Goal: Information Seeking & Learning: Get advice/opinions

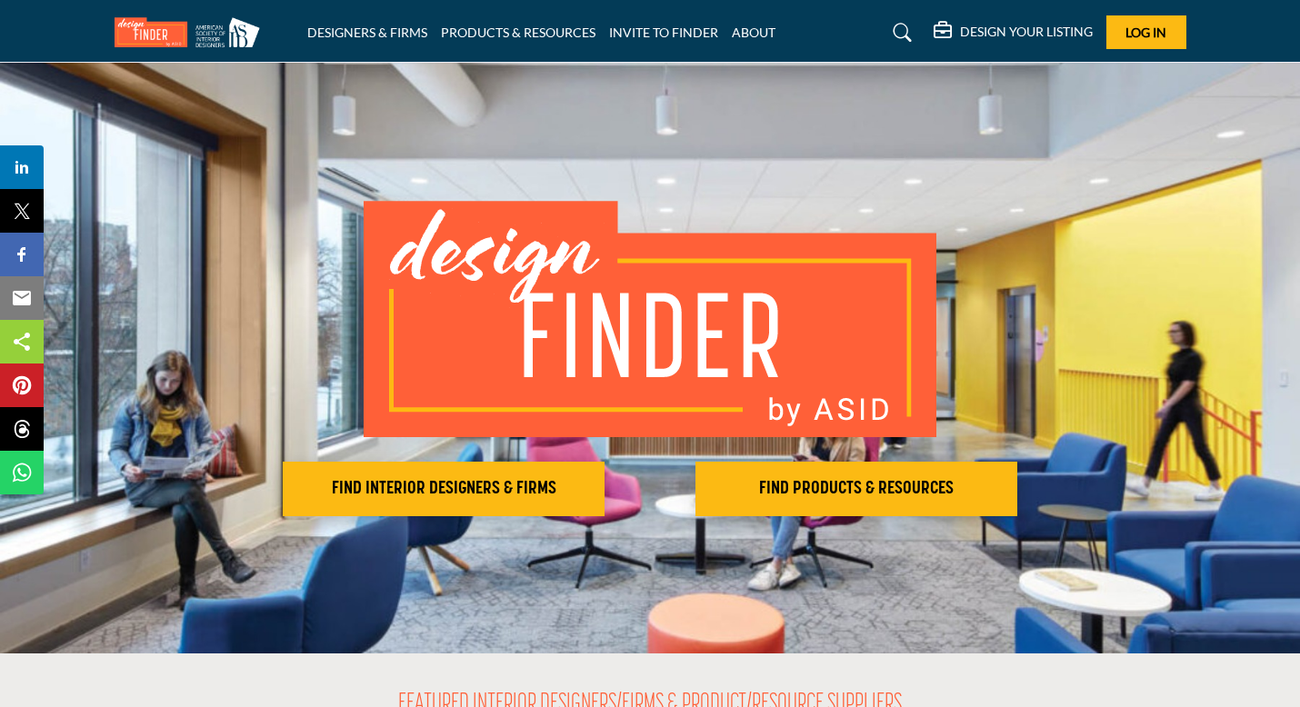
scroll to position [1, 0]
click at [678, 31] on link "INVITE TO FINDER" at bounding box center [663, 32] width 109 height 15
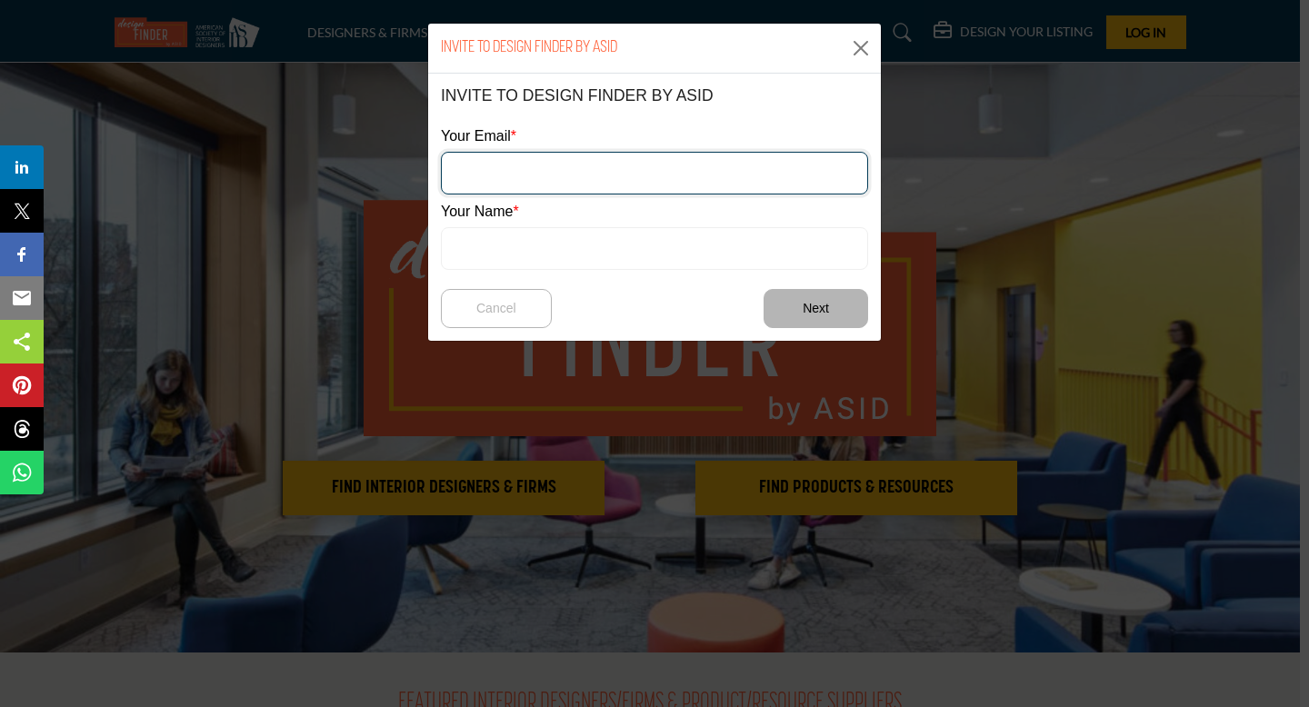
click at [611, 179] on input "email" at bounding box center [654, 173] width 427 height 43
type input "**********"
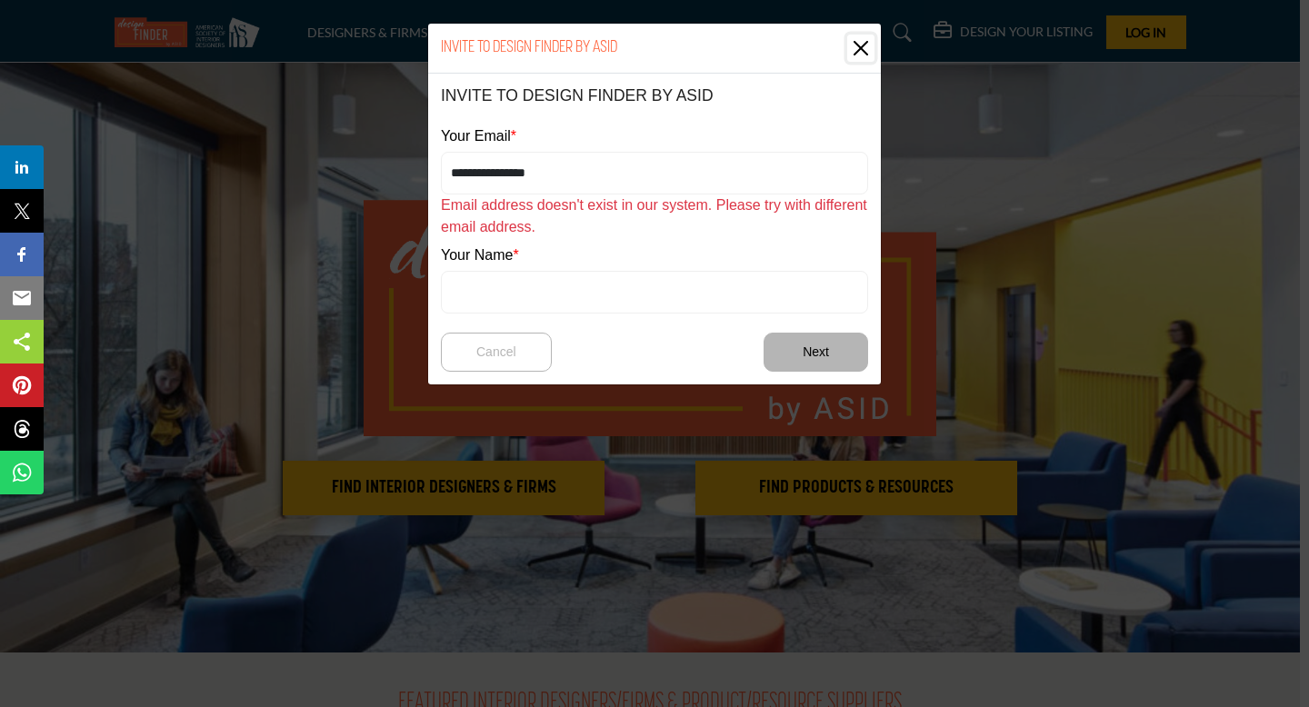
click at [858, 49] on button "Close" at bounding box center [860, 48] width 27 height 27
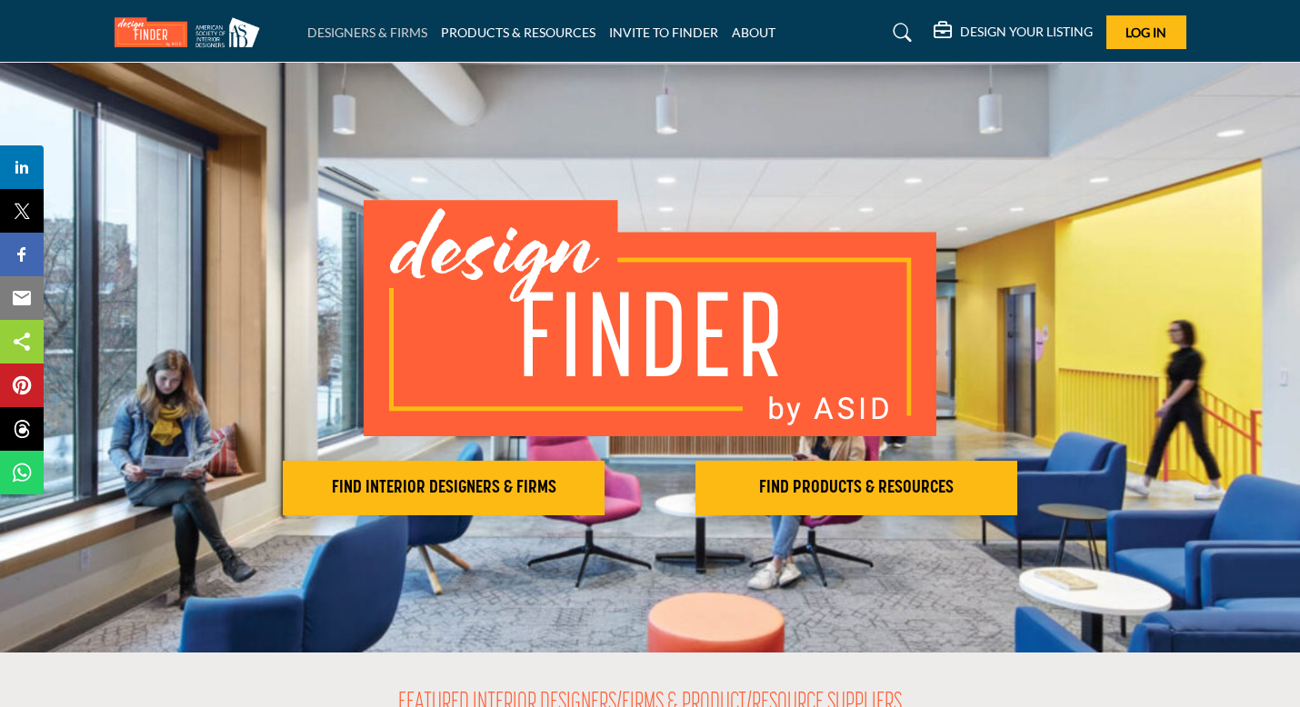
click at [368, 33] on link "DESIGNERS & FIRMS" at bounding box center [367, 32] width 120 height 15
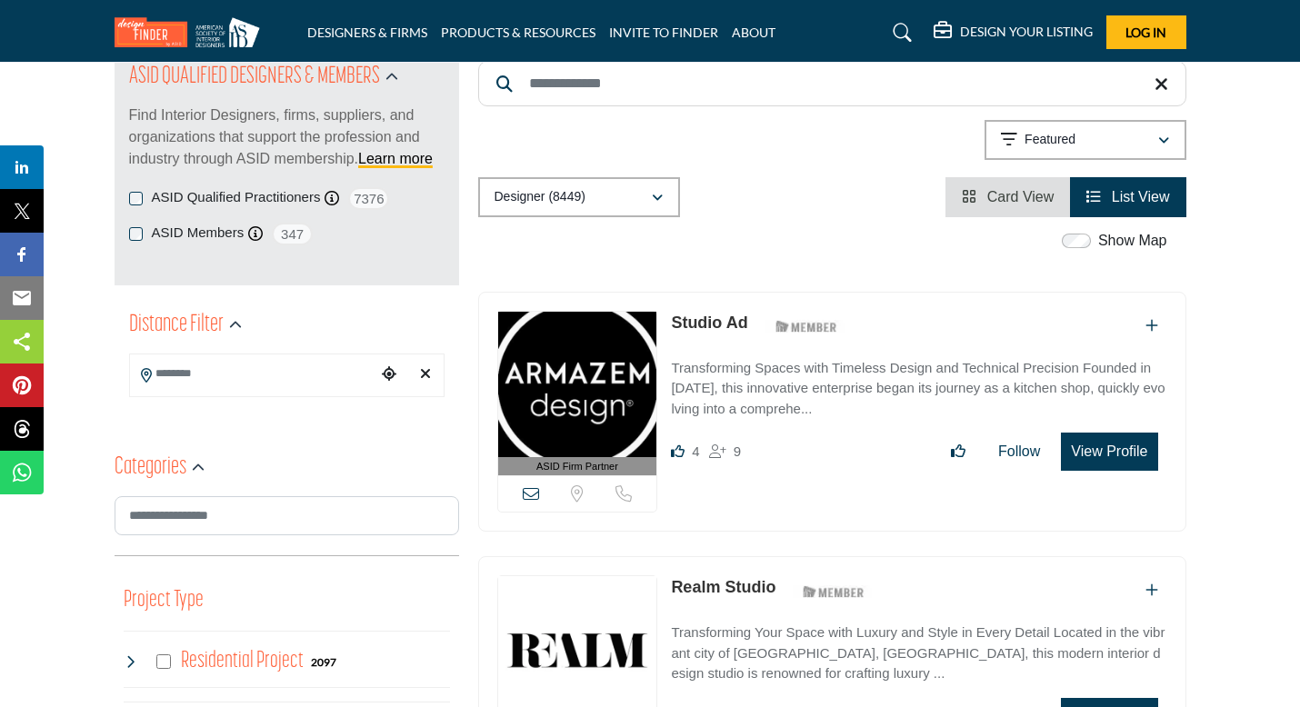
scroll to position [245, 0]
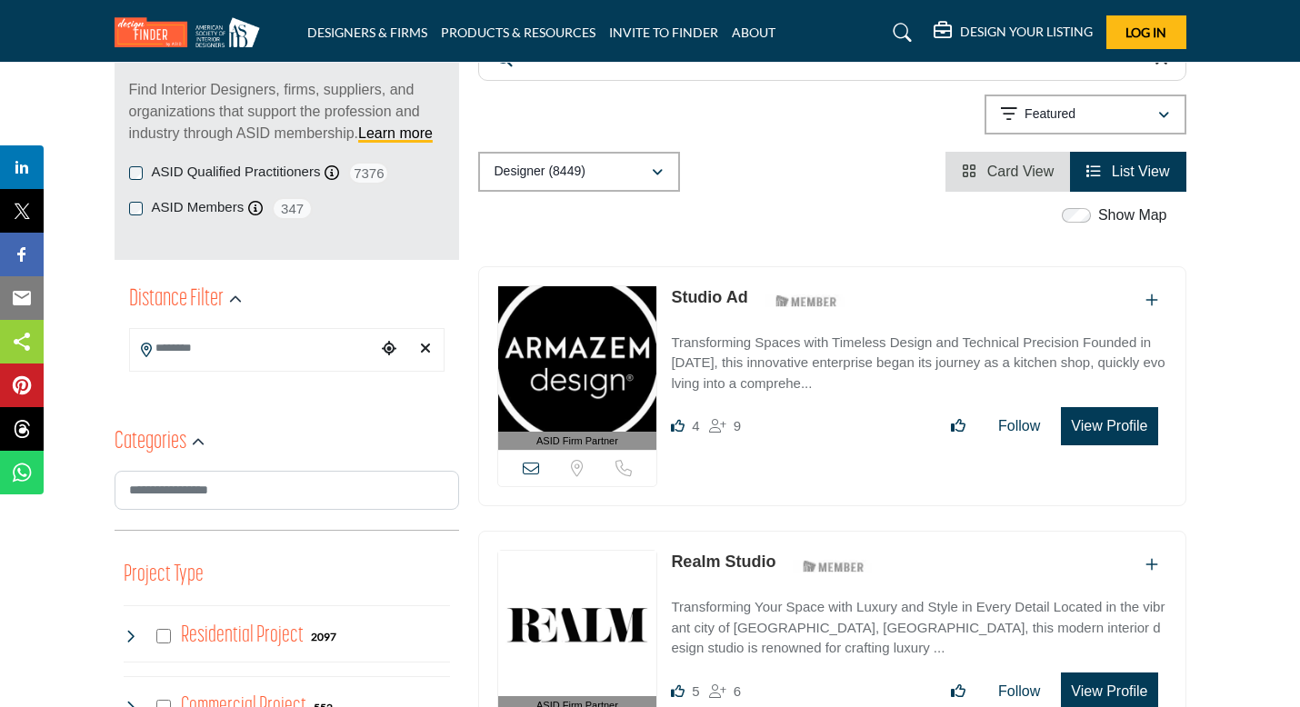
click at [332, 355] on input "Search Location" at bounding box center [252, 348] width 245 height 35
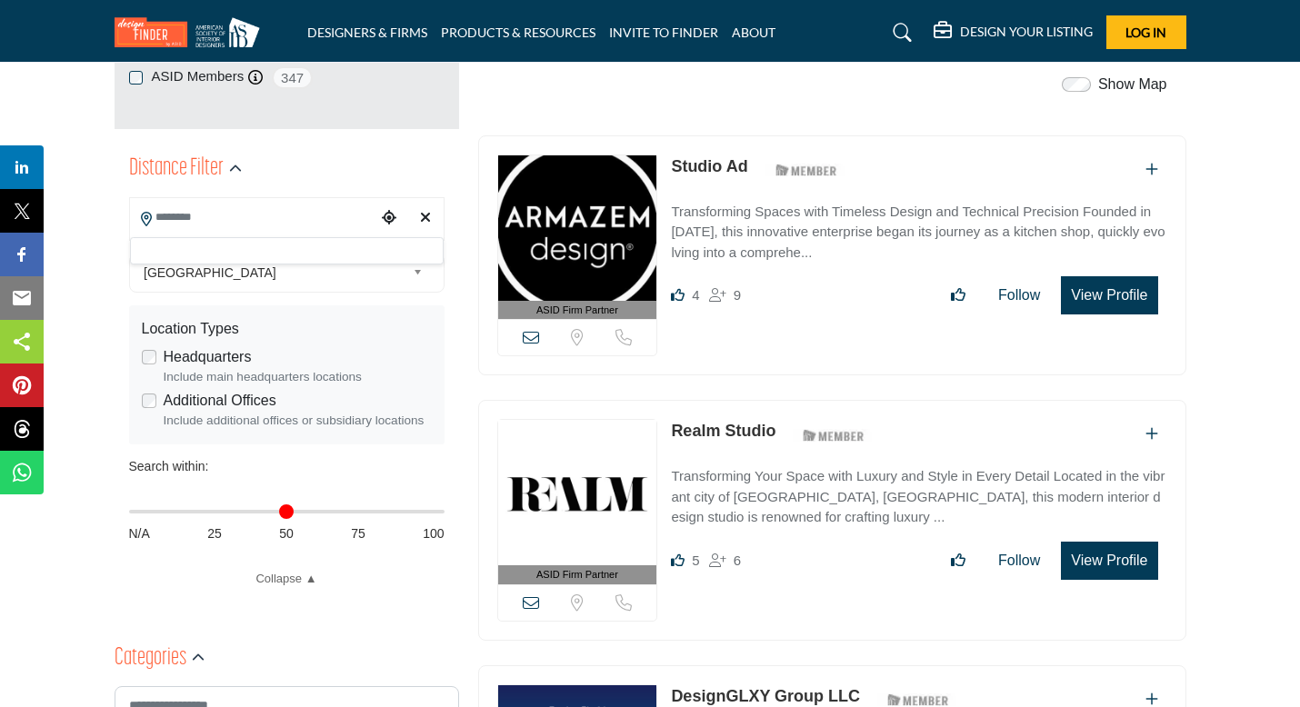
scroll to position [379, 0]
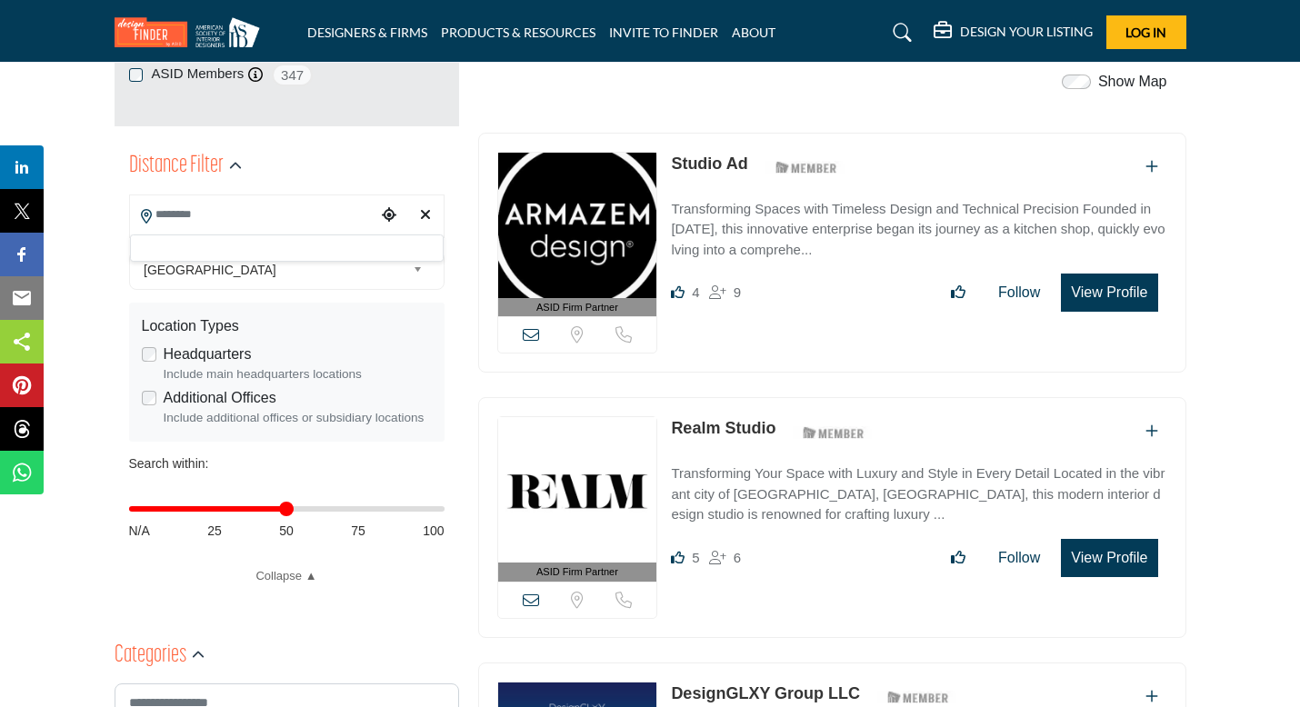
type input "**"
click at [288, 511] on input "Distance in miles" at bounding box center [287, 509] width 316 height 4
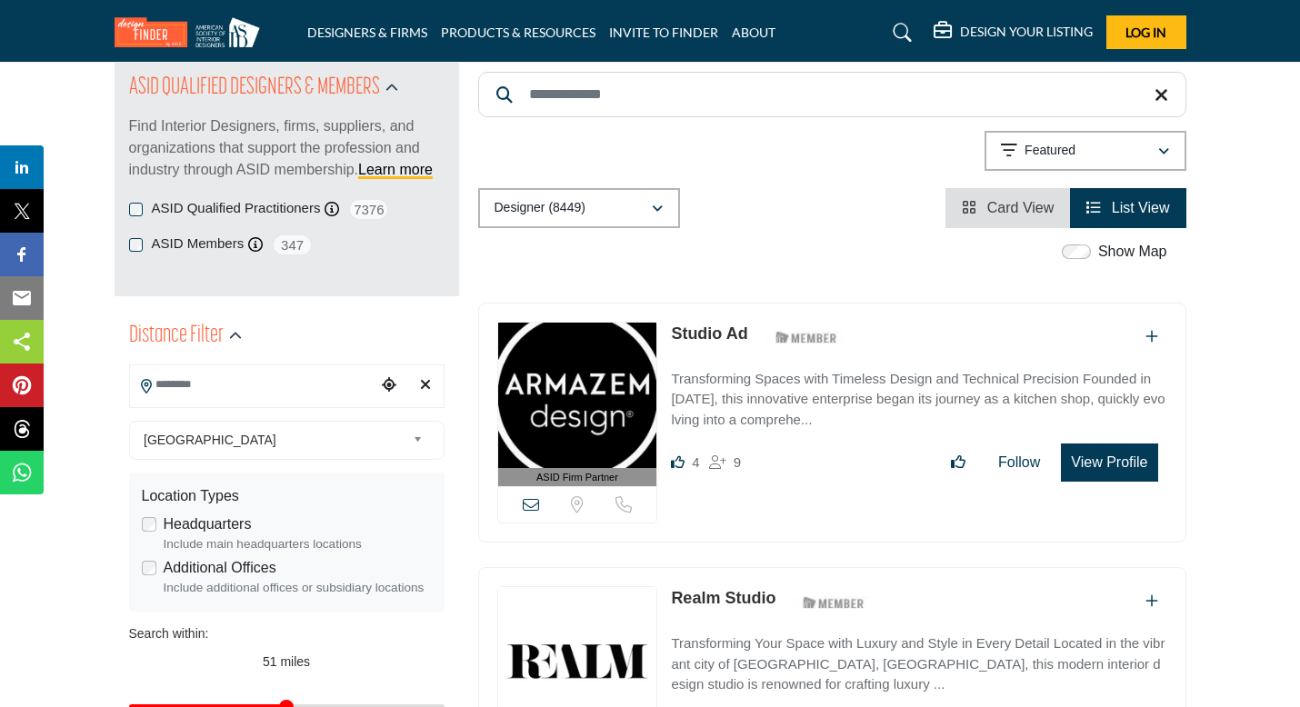
scroll to position [214, 0]
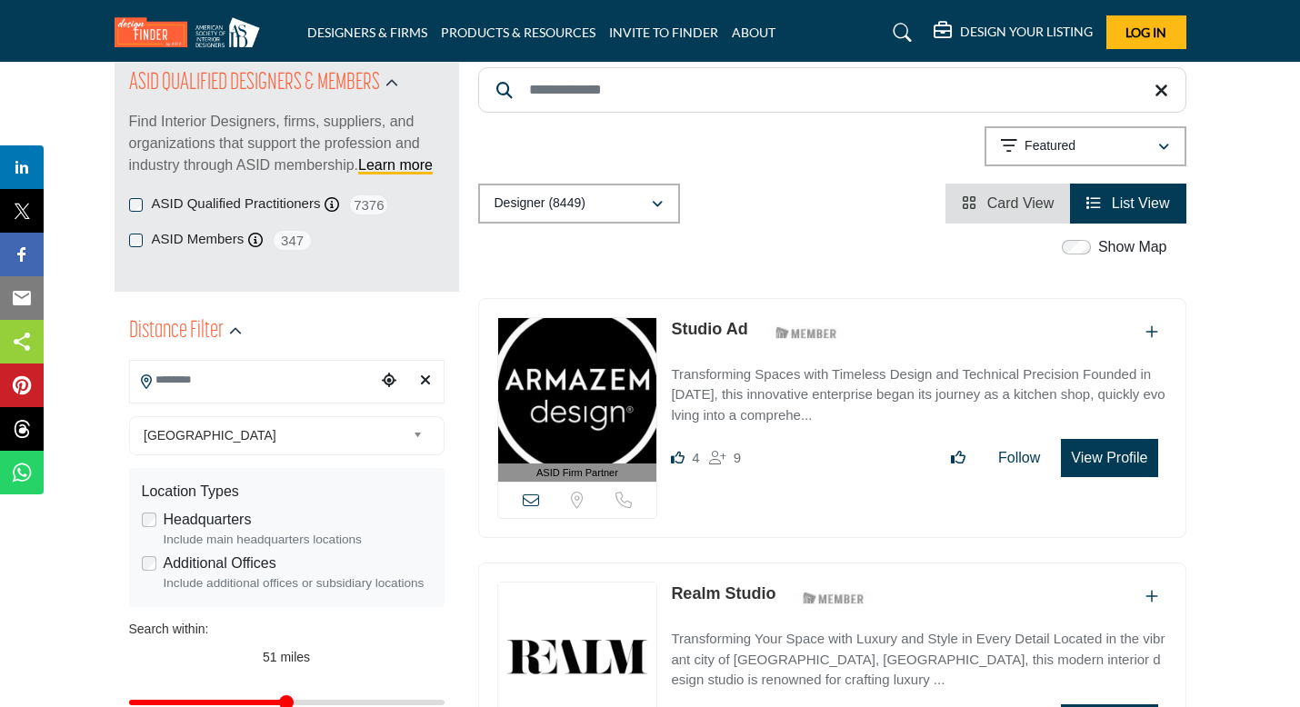
click at [278, 376] on input "Search Location" at bounding box center [252, 380] width 245 height 35
type input "**"
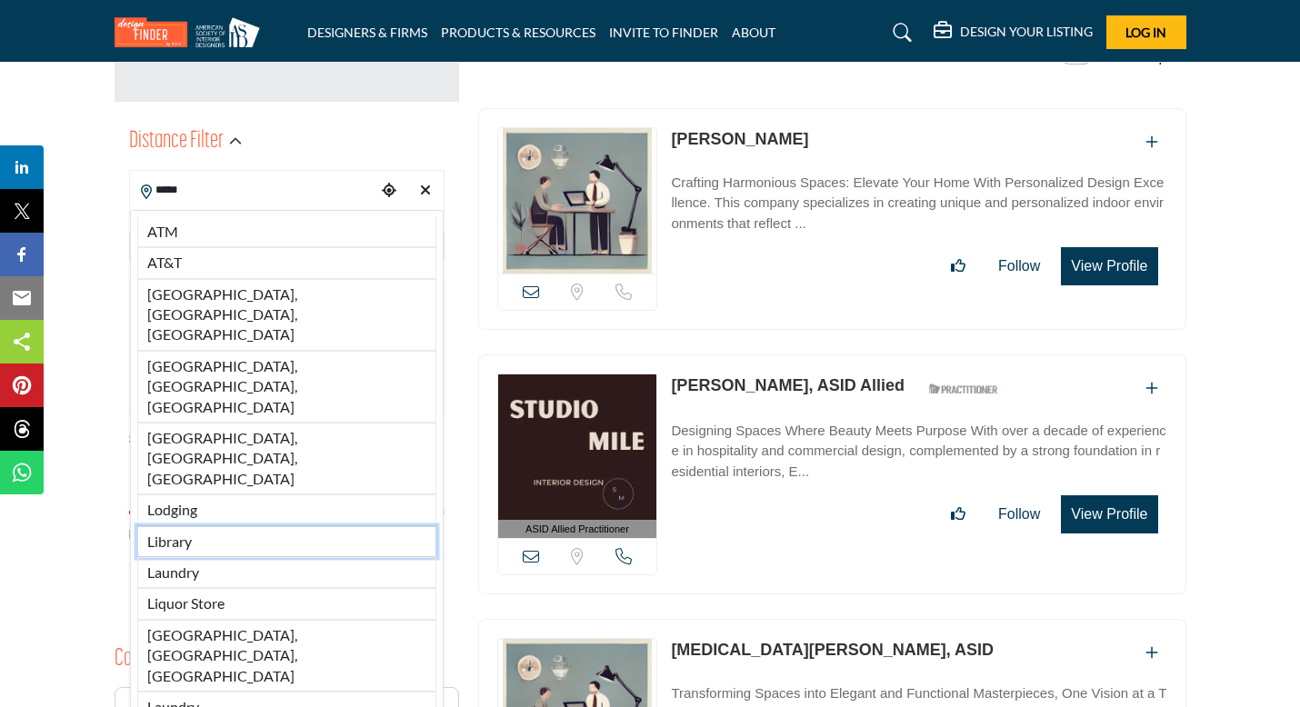
scroll to position [402, 0]
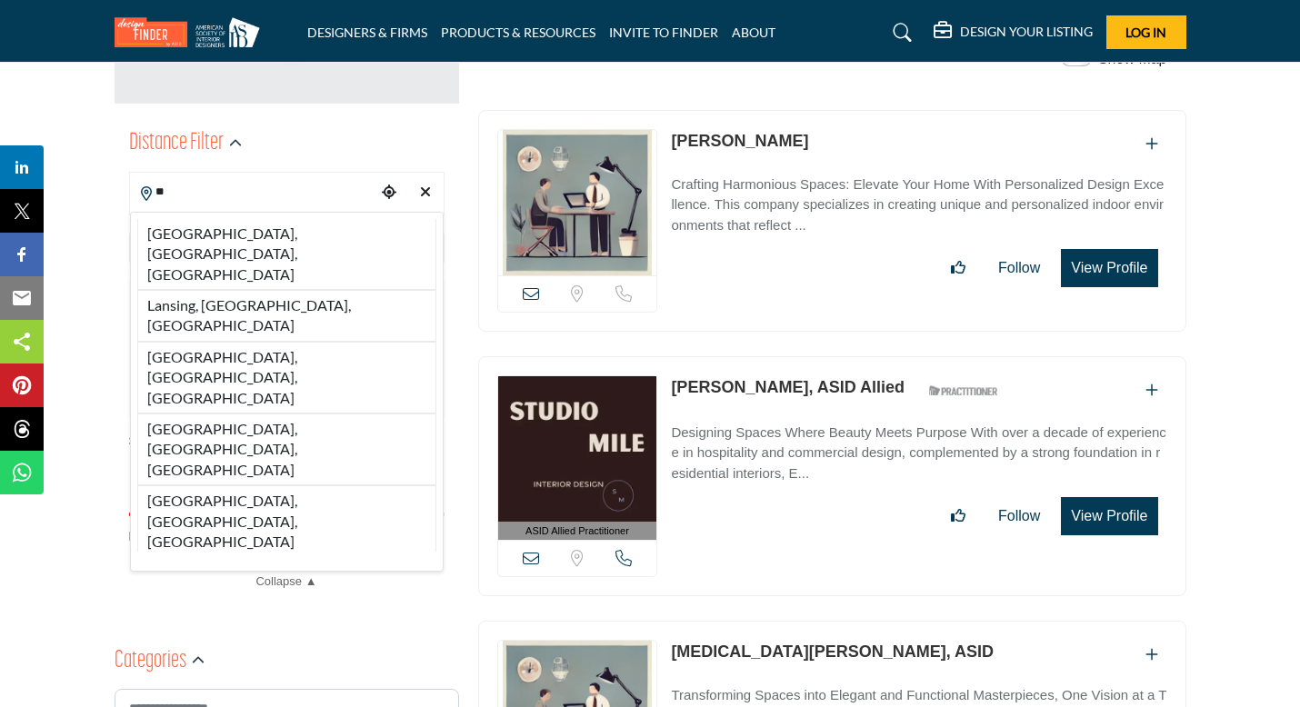
type input "*"
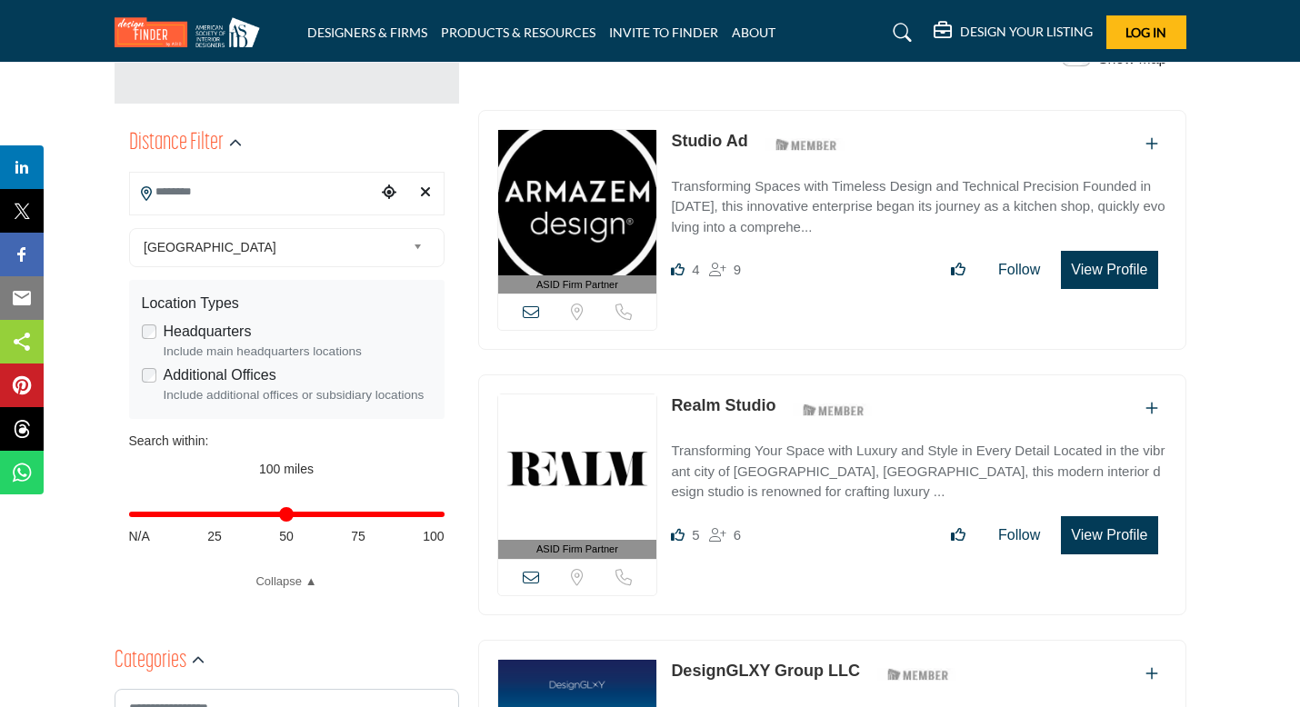
type input "*"
type input "***"
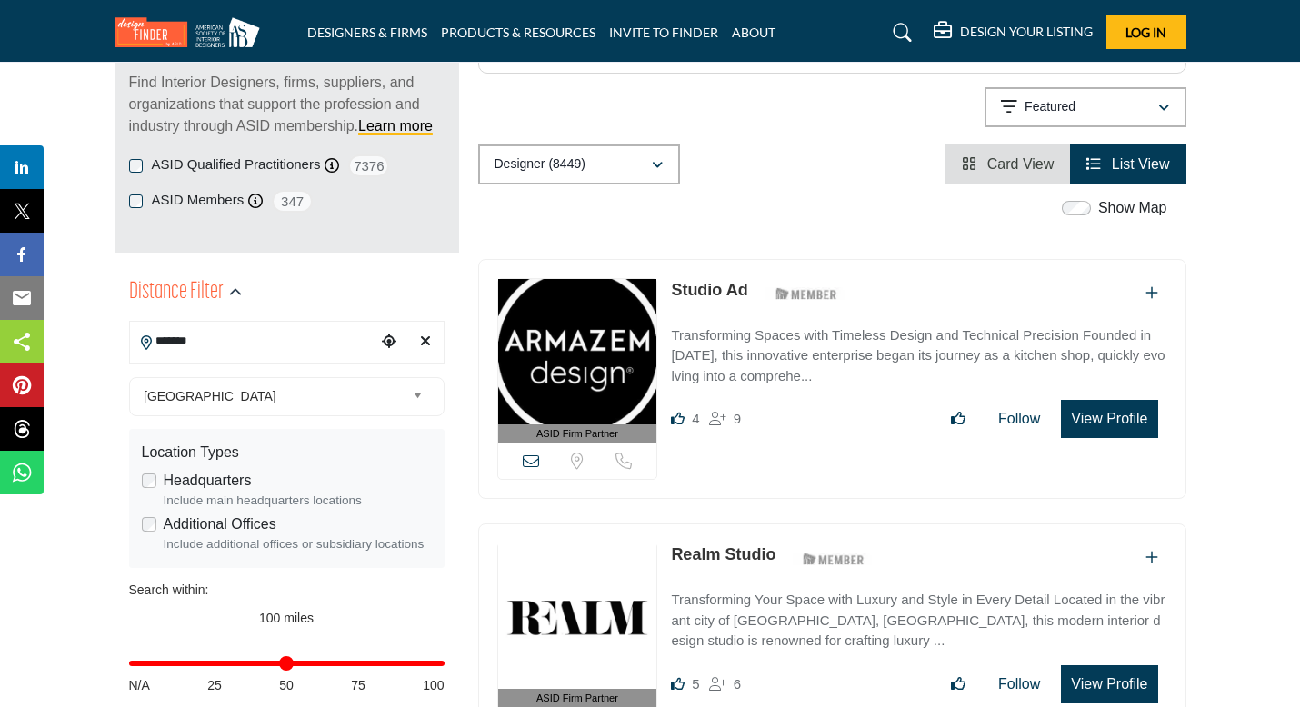
scroll to position [258, 0]
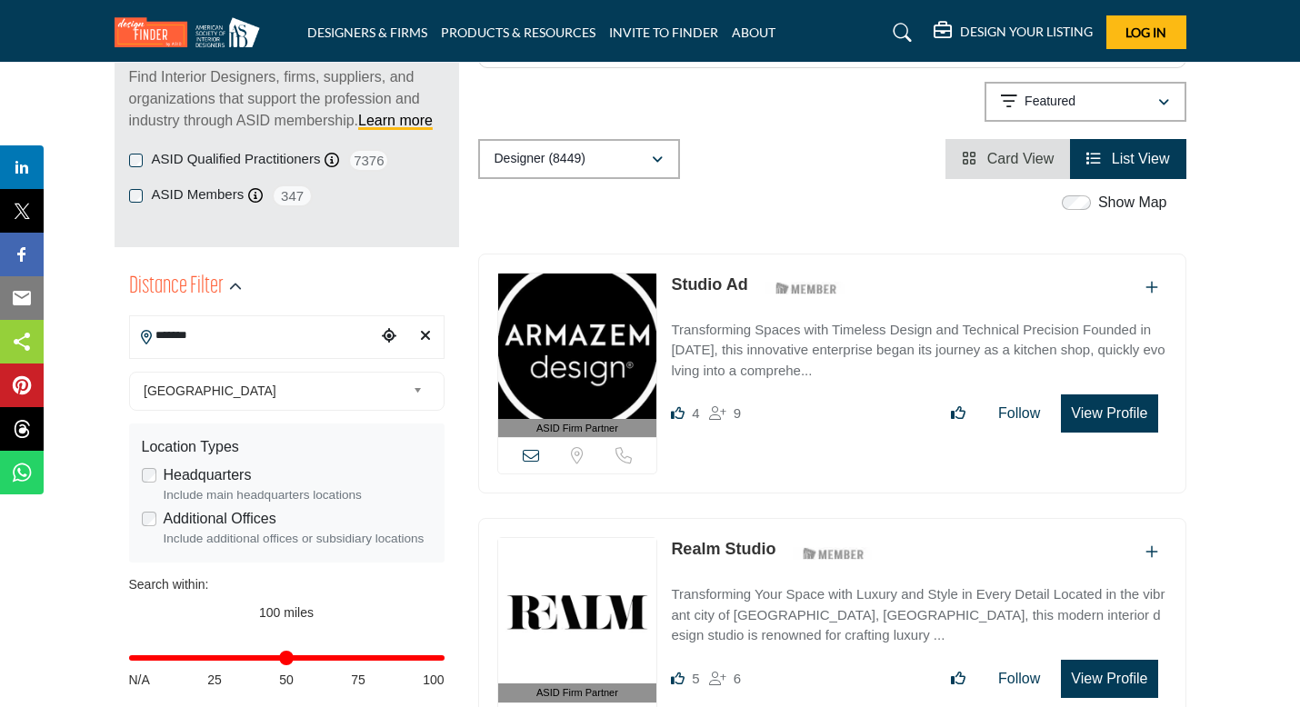
type input "*******"
click at [386, 333] on icon "Choose your current location" at bounding box center [389, 335] width 15 height 15
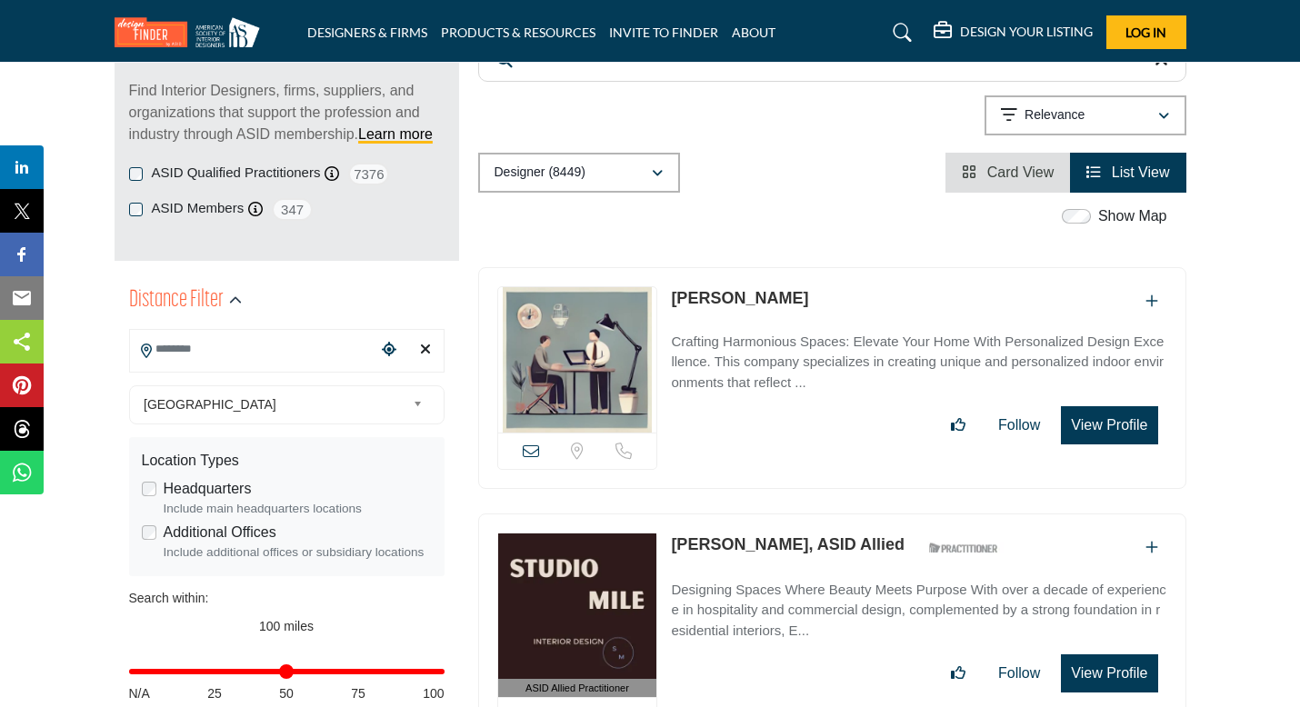
scroll to position [235, 0]
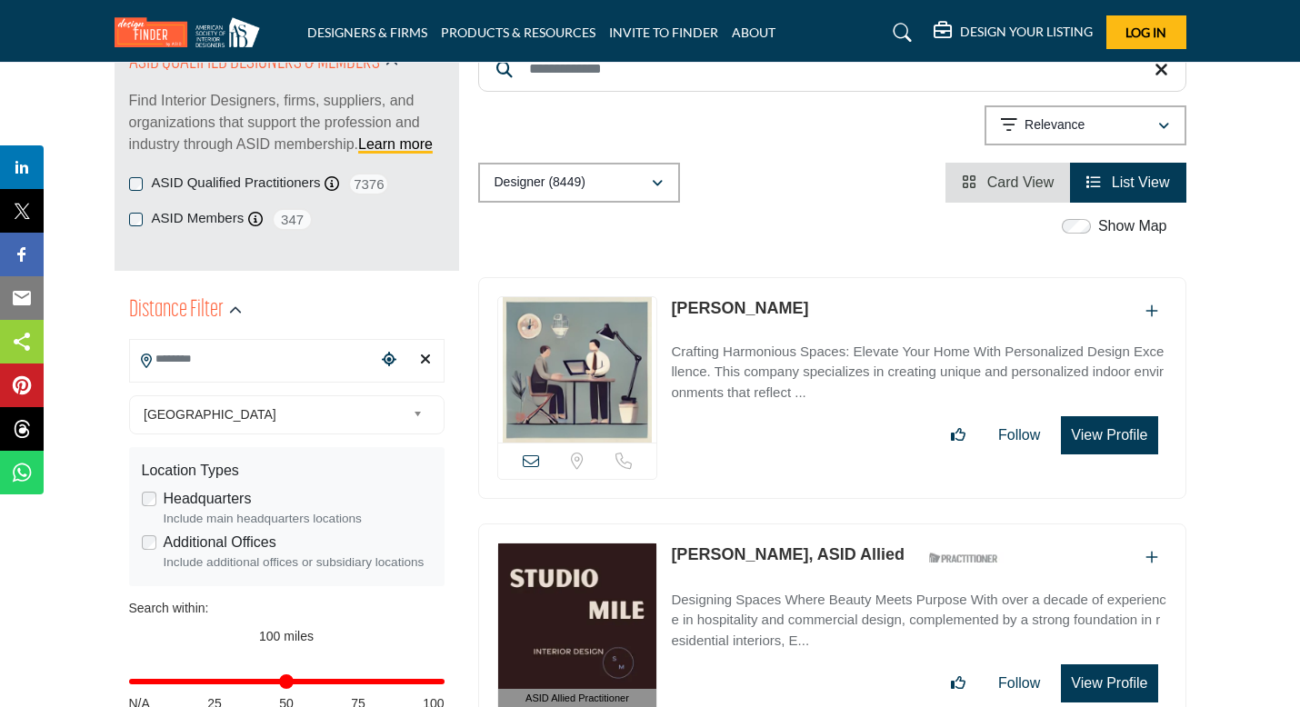
click at [1130, 177] on span "List View" at bounding box center [1141, 182] width 58 height 15
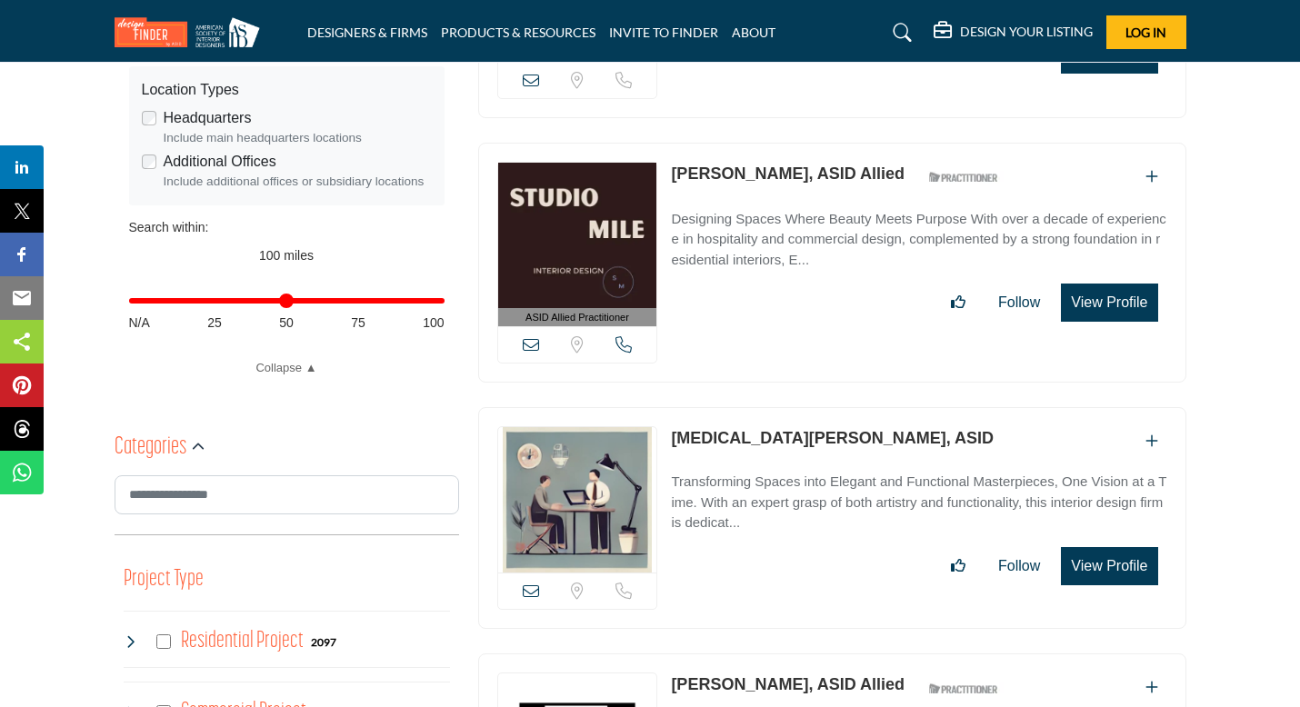
scroll to position [631, 0]
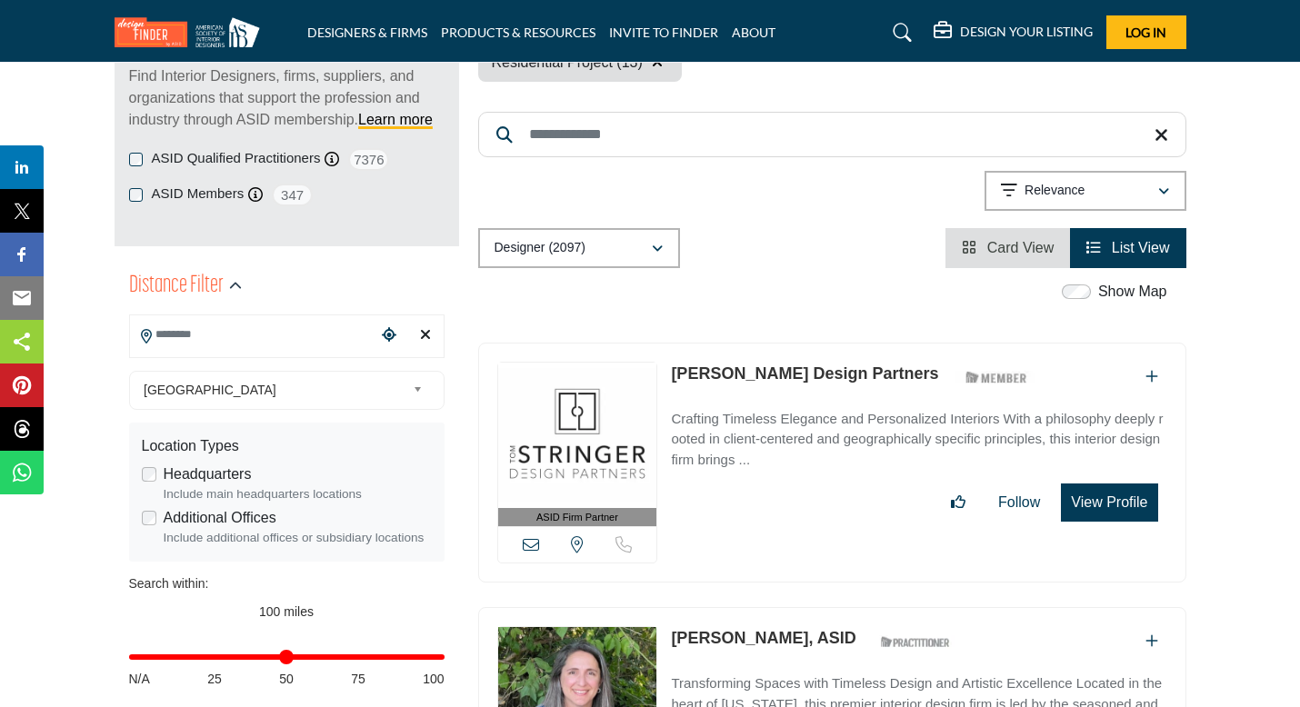
scroll to position [286, 0]
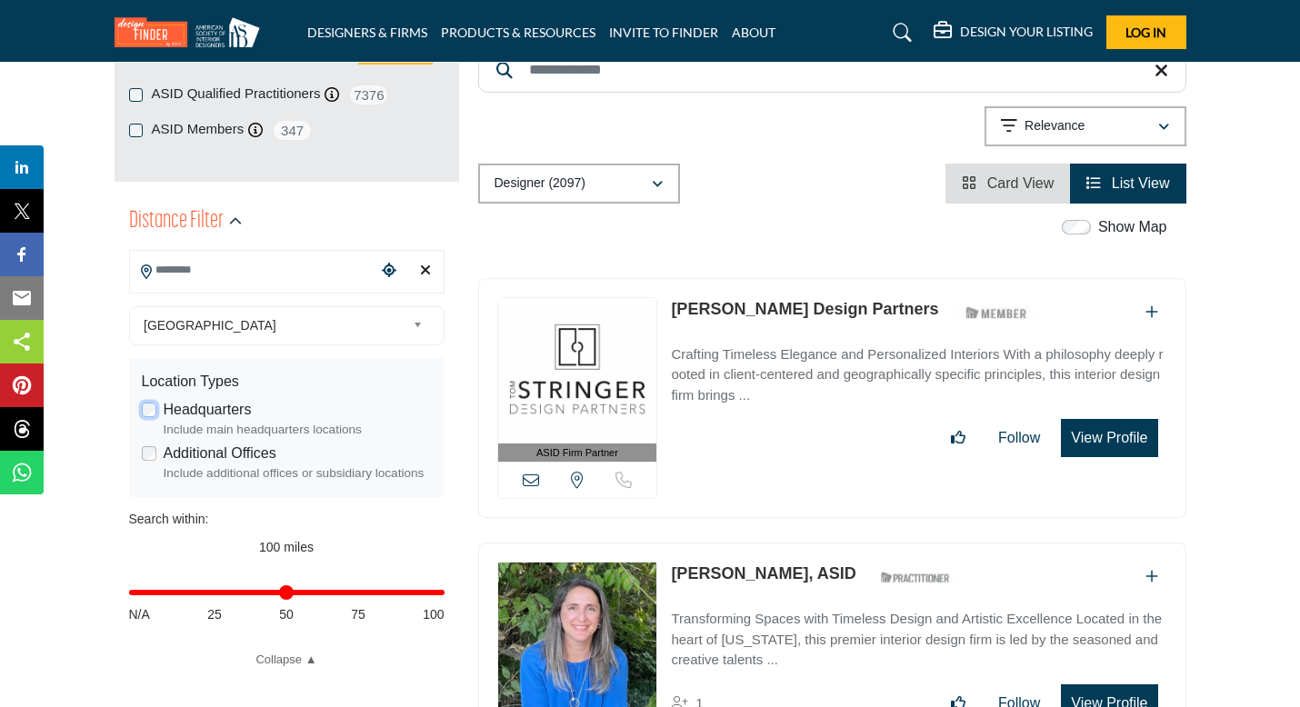
scroll to position [326, 0]
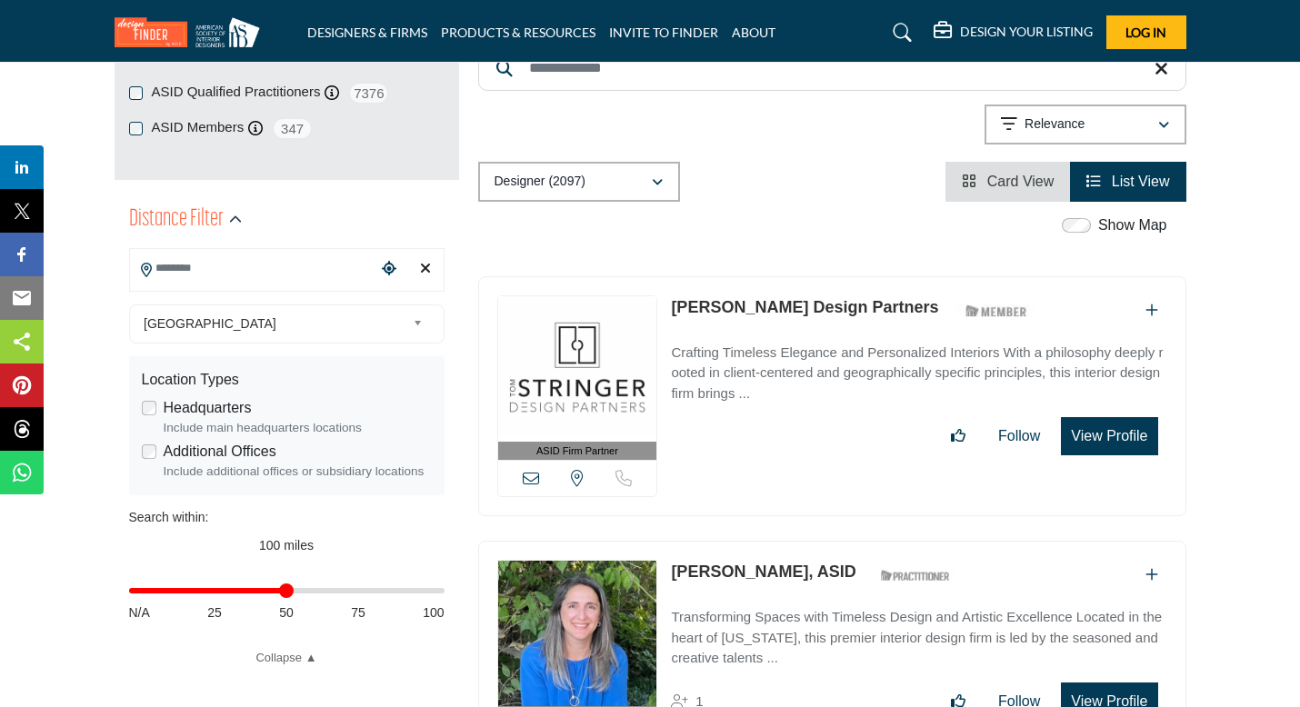
drag, startPoint x: 439, startPoint y: 587, endPoint x: 282, endPoint y: 594, distance: 157.4
type input "**"
click at [282, 593] on input "Distance in miles" at bounding box center [287, 591] width 316 height 4
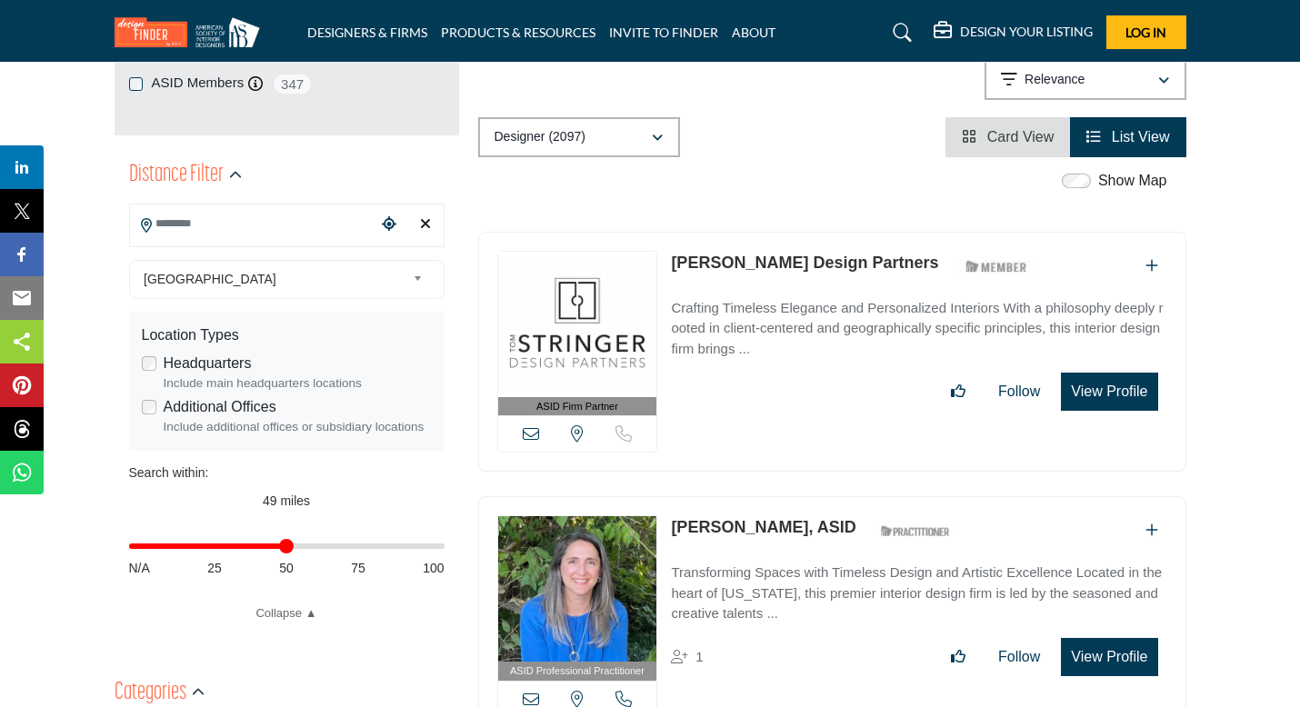
scroll to position [374, 0]
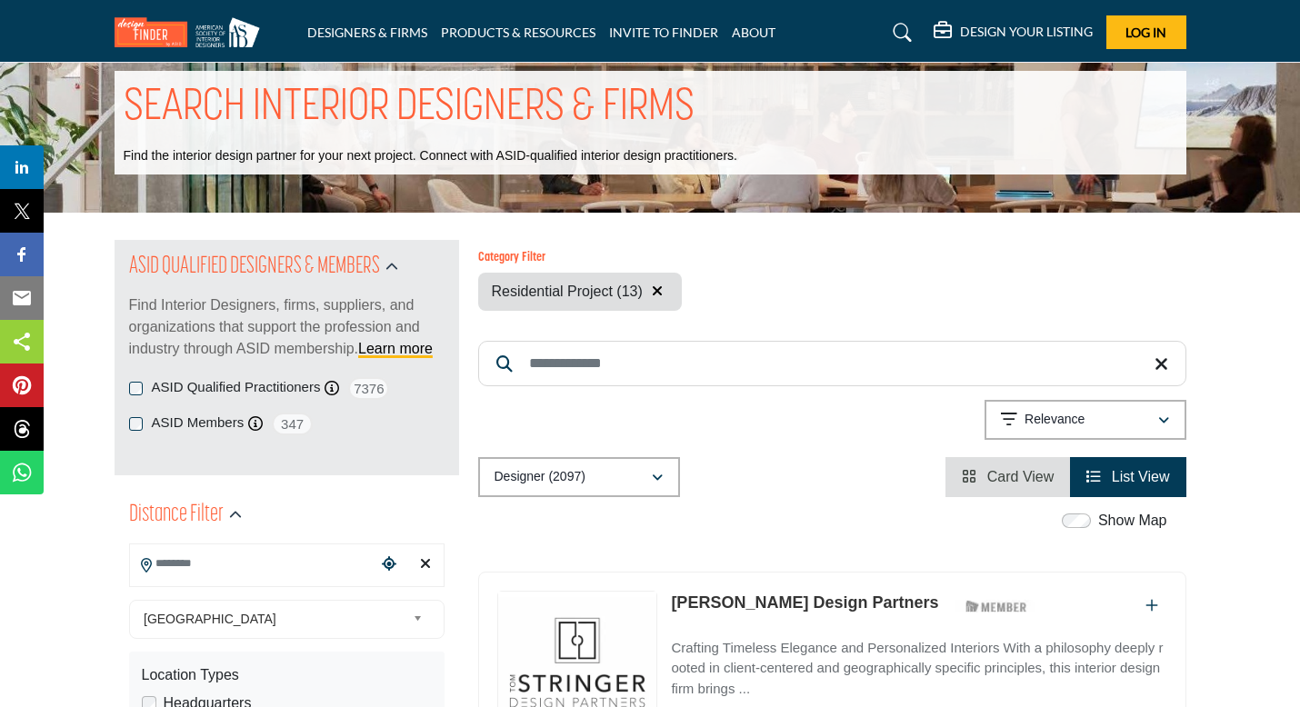
scroll to position [42, 0]
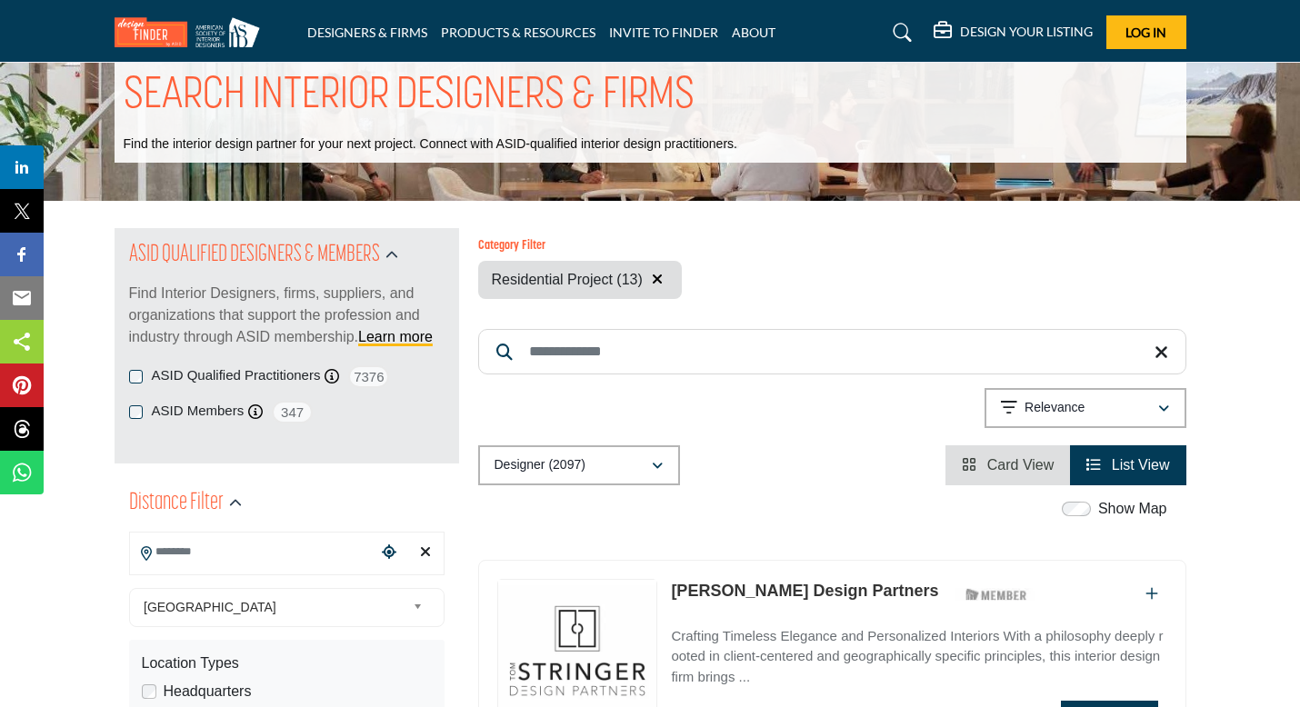
click at [558, 346] on input "Search Keyword" at bounding box center [832, 351] width 708 height 45
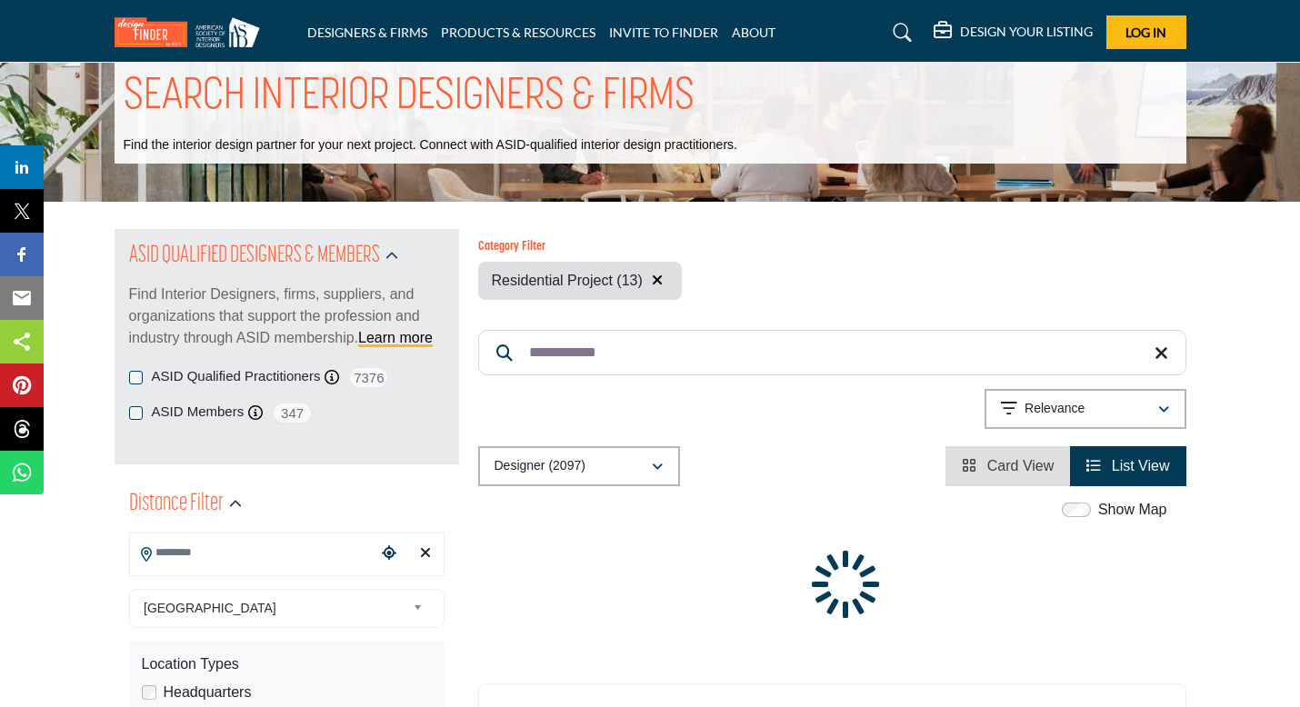
scroll to position [5, 0]
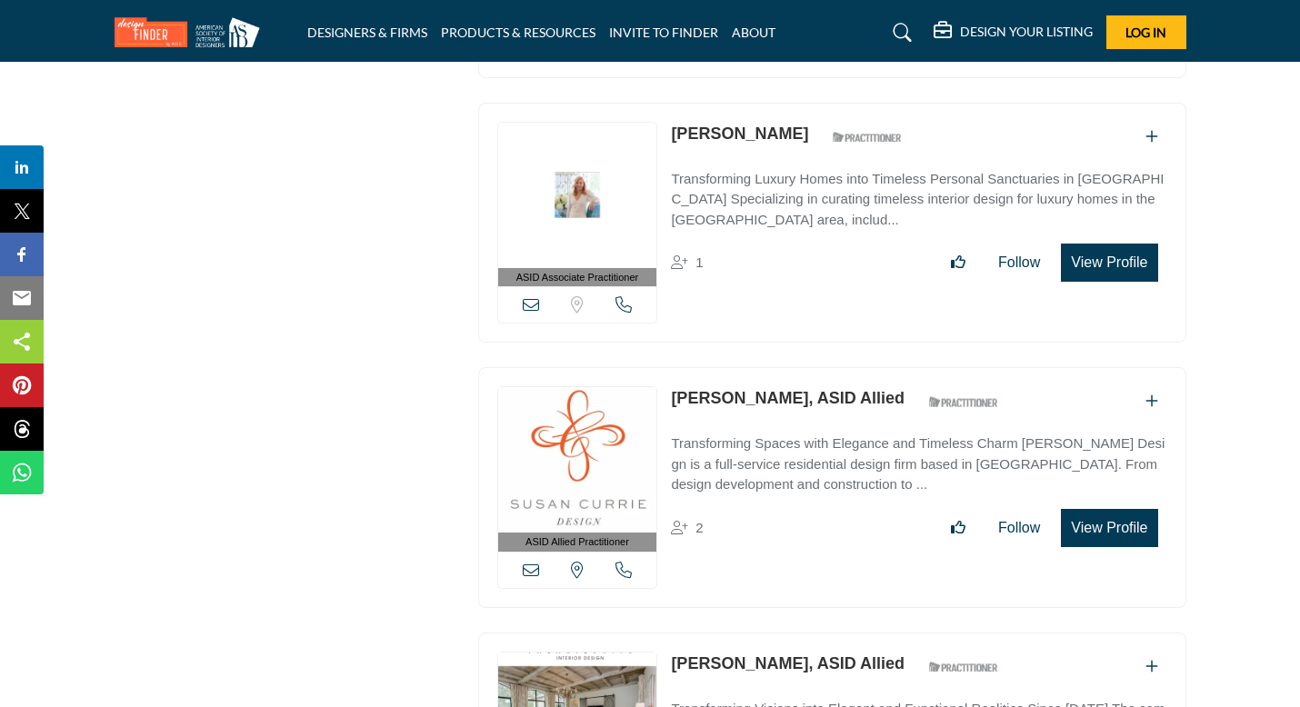
scroll to position [3820, 0]
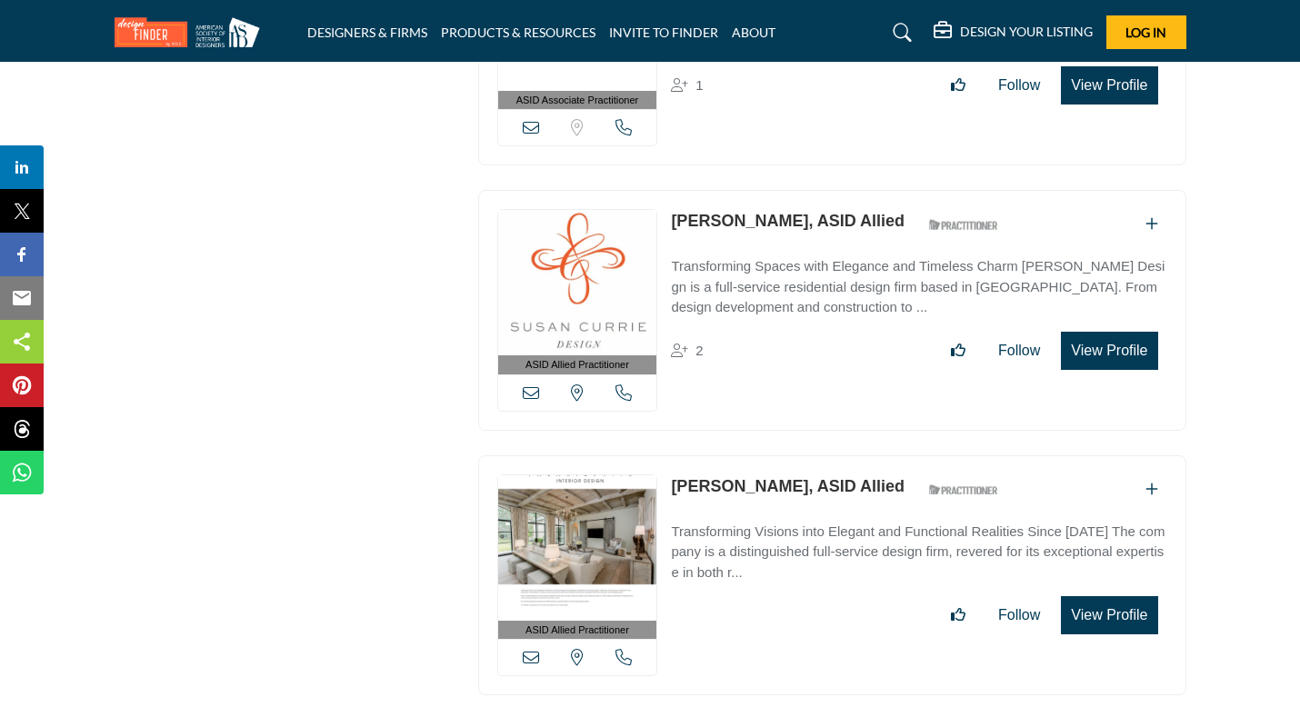
type input "**********"
click at [533, 385] on icon at bounding box center [531, 393] width 16 height 16
